Goal: Navigation & Orientation: Find specific page/section

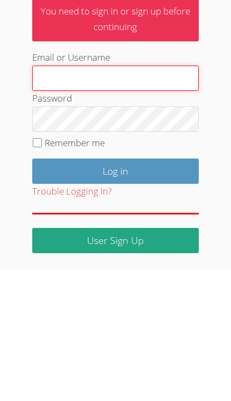
type input "[PERSON_NAME][EMAIL_ADDRESS][PERSON_NAME][DOMAIN_NAME]"
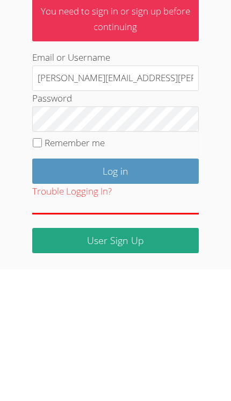
click at [115, 290] on input "Log in" at bounding box center [115, 302] width 167 height 25
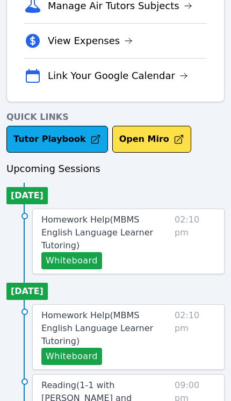
scroll to position [357, 0]
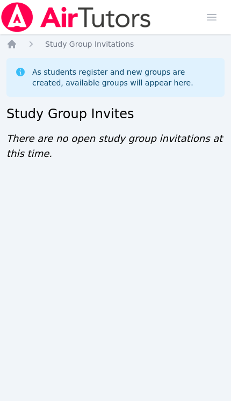
click at [17, 44] on icon "Breadcrumb" at bounding box center [11, 44] width 11 height 11
